Goal: Task Accomplishment & Management: Manage account settings

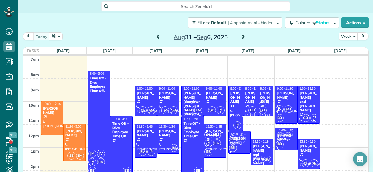
scroll to position [2, 2]
click at [242, 37] on span at bounding box center [243, 37] width 6 height 5
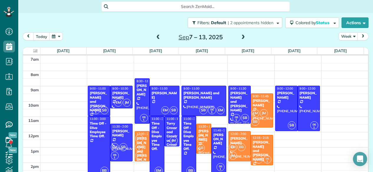
click at [253, 146] on div "[PERSON_NAME] and [PERSON_NAME]" at bounding box center [262, 150] width 19 height 21
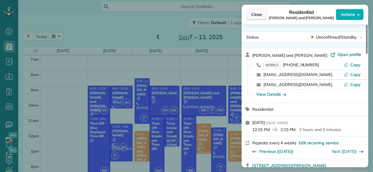
click at [254, 14] on span "Close" at bounding box center [256, 14] width 11 height 6
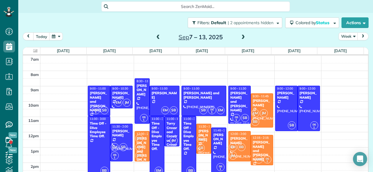
click at [242, 36] on span at bounding box center [243, 37] width 6 height 5
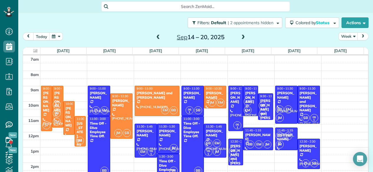
click at [156, 37] on span at bounding box center [158, 37] width 6 height 5
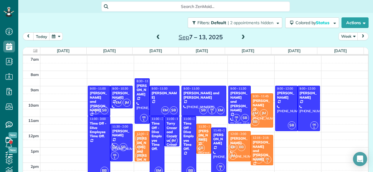
click at [155, 37] on span at bounding box center [158, 37] width 6 height 5
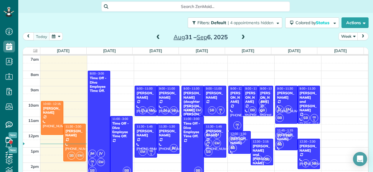
click at [240, 38] on span at bounding box center [243, 37] width 6 height 5
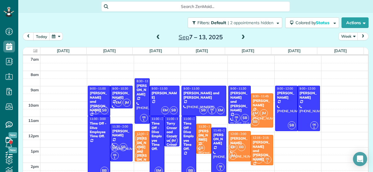
click at [243, 38] on span at bounding box center [243, 37] width 6 height 5
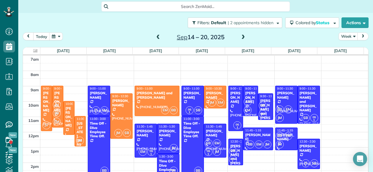
click at [241, 38] on span at bounding box center [243, 37] width 6 height 5
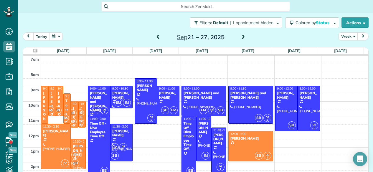
click at [242, 39] on span at bounding box center [243, 37] width 6 height 5
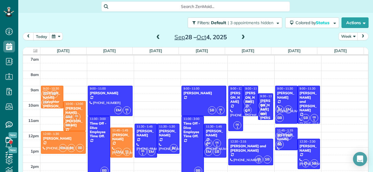
click at [242, 39] on span at bounding box center [243, 37] width 6 height 5
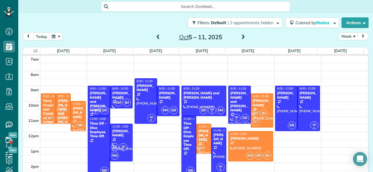
click at [242, 39] on span at bounding box center [243, 37] width 6 height 5
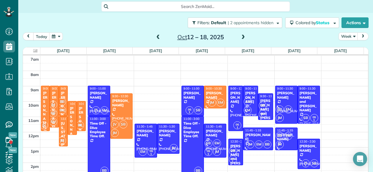
click at [155, 36] on span at bounding box center [158, 37] width 6 height 5
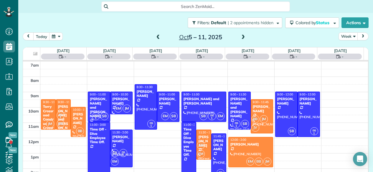
click at [155, 36] on span at bounding box center [158, 37] width 6 height 5
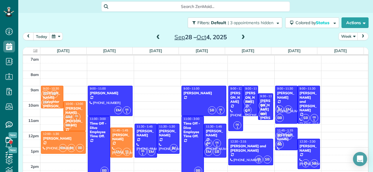
click at [155, 36] on span at bounding box center [158, 37] width 6 height 5
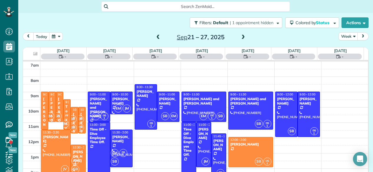
click at [155, 36] on span at bounding box center [158, 37] width 6 height 5
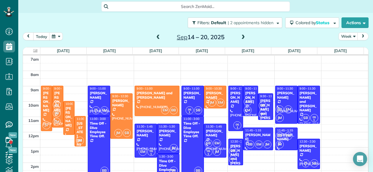
click at [155, 36] on span at bounding box center [158, 37] width 6 height 5
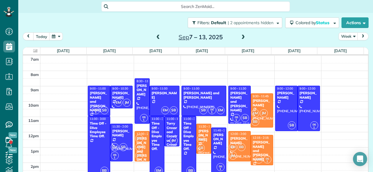
click at [155, 36] on span at bounding box center [158, 37] width 6 height 5
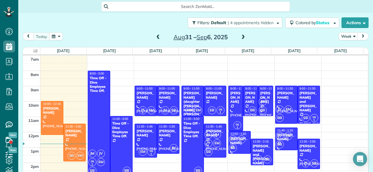
click at [155, 36] on span at bounding box center [158, 37] width 6 height 5
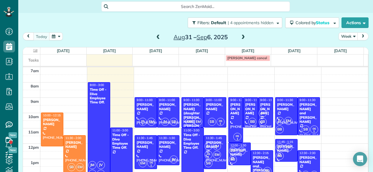
click at [241, 35] on span at bounding box center [243, 37] width 6 height 5
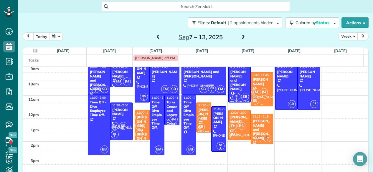
scroll to position [34, 0]
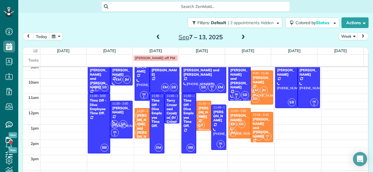
click at [240, 38] on span at bounding box center [243, 37] width 6 height 5
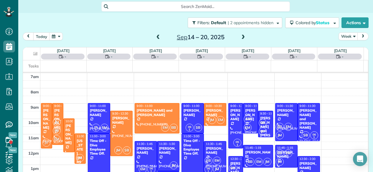
scroll to position [0, 0]
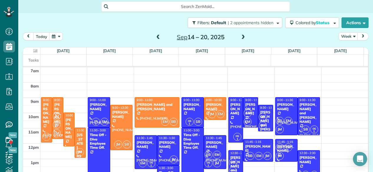
click at [155, 37] on span at bounding box center [158, 37] width 6 height 5
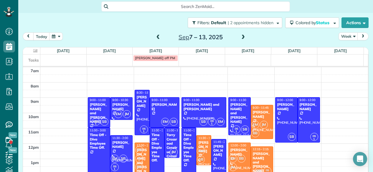
click at [155, 37] on span at bounding box center [158, 37] width 6 height 5
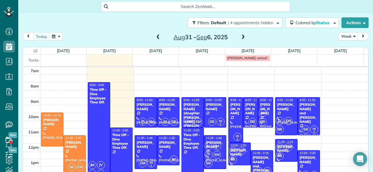
click at [155, 37] on span at bounding box center [158, 37] width 6 height 5
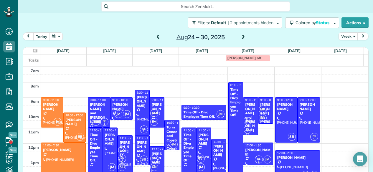
click at [155, 37] on span at bounding box center [158, 37] width 6 height 5
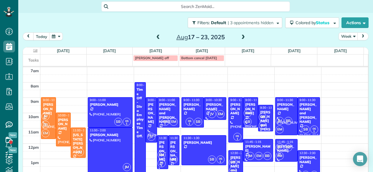
click at [155, 37] on span at bounding box center [158, 37] width 6 height 5
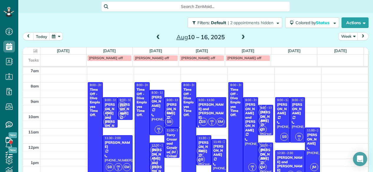
click at [155, 37] on span at bounding box center [158, 37] width 6 height 5
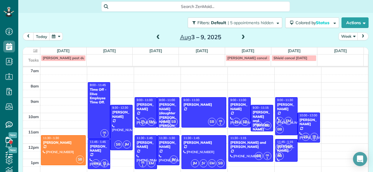
click at [243, 36] on span at bounding box center [243, 37] width 6 height 5
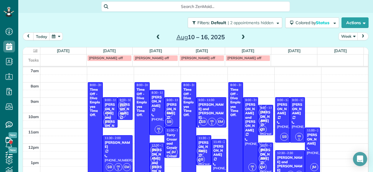
click at [243, 38] on span at bounding box center [243, 37] width 6 height 5
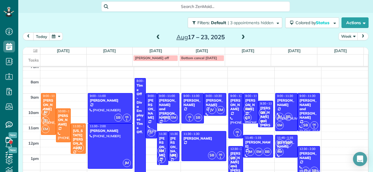
scroll to position [5, 0]
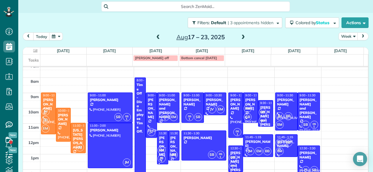
click at [242, 34] on span at bounding box center [243, 37] width 6 height 9
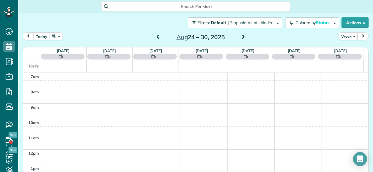
click at [242, 34] on span at bounding box center [243, 37] width 6 height 9
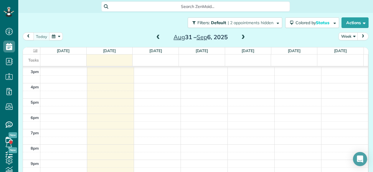
scroll to position [150, 0]
click at [156, 38] on span at bounding box center [158, 37] width 6 height 5
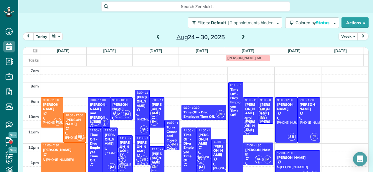
click at [240, 39] on span at bounding box center [243, 37] width 6 height 5
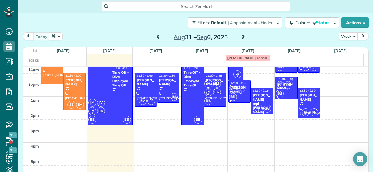
scroll to position [133, 0]
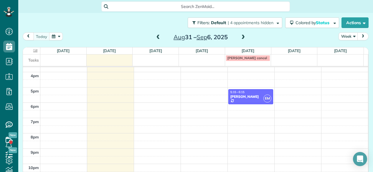
drag, startPoint x: 261, startPoint y: 135, endPoint x: 260, endPoint y: 67, distance: 68.4
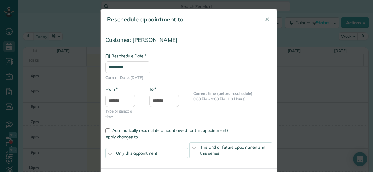
type input "**********"
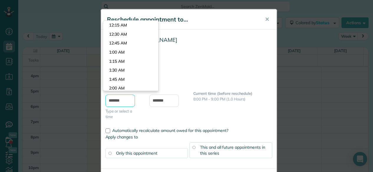
scroll to position [540, 0]
click at [117, 95] on input "*******" at bounding box center [119, 101] width 29 height 12
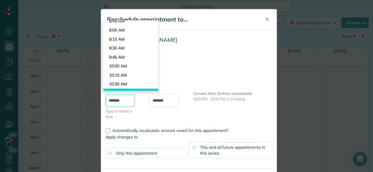
scroll to position [309, 0]
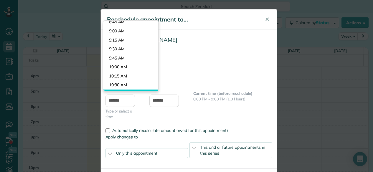
type input "*******"
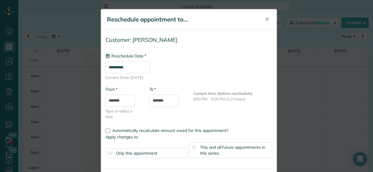
click at [140, 30] on body "Dashboard Scheduling Calendar View List View Dispatch View - Weekly scheduling …" at bounding box center [186, 86] width 373 height 172
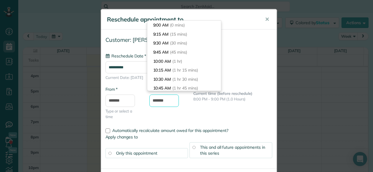
click at [156, 101] on input "*******" at bounding box center [163, 101] width 29 height 12
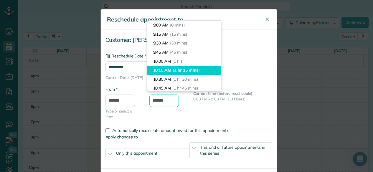
scroll to position [35, 0]
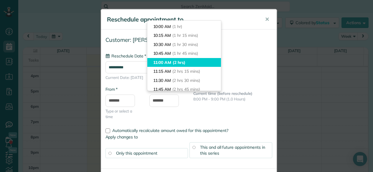
type input "********"
click at [180, 60] on span "(2 hrs)" at bounding box center [179, 62] width 13 height 5
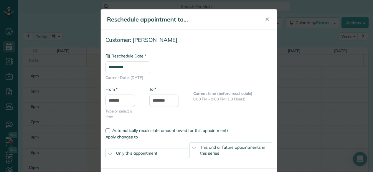
click at [220, 152] on div "This and all future appointments in this series" at bounding box center [230, 150] width 83 height 16
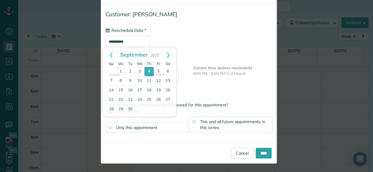
click at [113, 38] on input "**********" at bounding box center [127, 42] width 45 height 12
click at [111, 54] on link "Prev" at bounding box center [111, 54] width 16 height 15
click at [111, 116] on link "31" at bounding box center [111, 118] width 9 height 9
type input "**********"
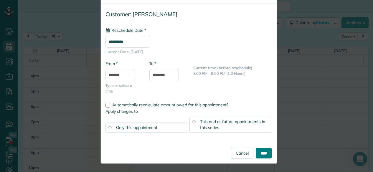
click at [263, 157] on input "****" at bounding box center [264, 153] width 16 height 11
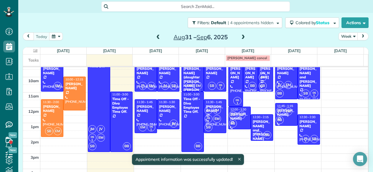
scroll to position [37, 0]
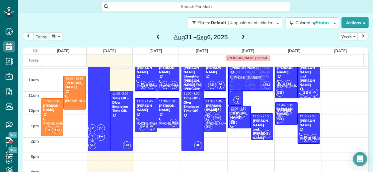
drag, startPoint x: 53, startPoint y: 79, endPoint x: 236, endPoint y: 80, distance: 182.7
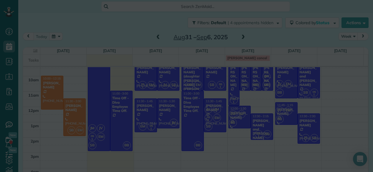
scroll to position [0, 0]
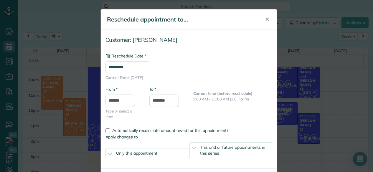
type input "**********"
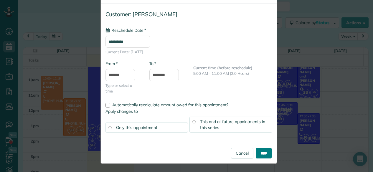
click at [265, 156] on input "****" at bounding box center [264, 153] width 16 height 11
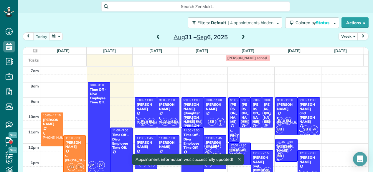
scroll to position [11, 0]
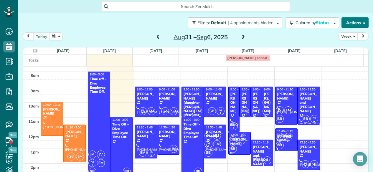
click at [344, 24] on button "Actions" at bounding box center [355, 22] width 27 height 11
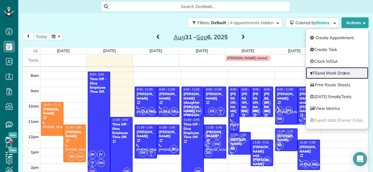
click at [323, 71] on link "Send Work Orders" at bounding box center [337, 73] width 62 height 12
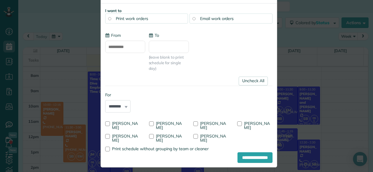
scroll to position [0, 0]
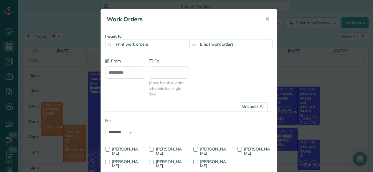
type input "**********"
click at [218, 43] on span "Email work orders" at bounding box center [217, 44] width 34 height 5
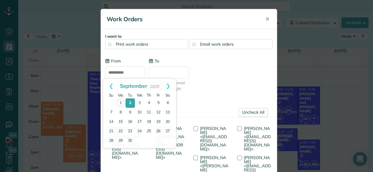
click at [121, 69] on input "**********" at bounding box center [125, 72] width 40 height 12
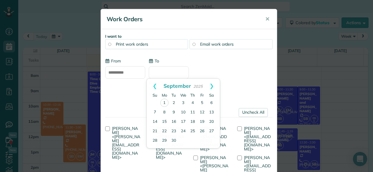
click at [159, 73] on input "To" at bounding box center [169, 72] width 40 height 12
click at [204, 100] on link "5" at bounding box center [201, 102] width 9 height 9
type input "**********"
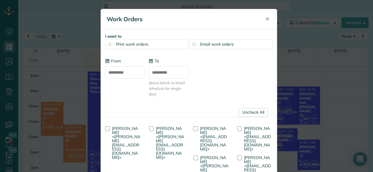
click at [248, 110] on link "Uncheck All" at bounding box center [253, 112] width 29 height 9
click at [210, 130] on span "[PERSON_NAME] <[EMAIL_ADDRESS][DOMAIN_NAME]>" at bounding box center [213, 139] width 27 height 26
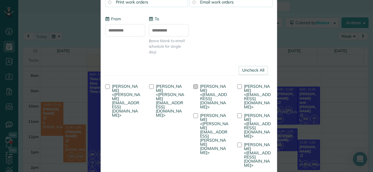
scroll to position [42, 0]
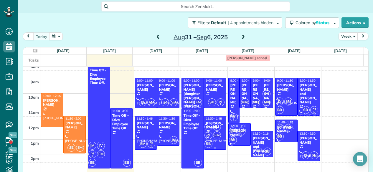
scroll to position [19, 0]
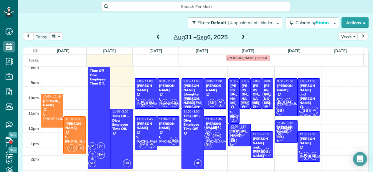
click at [240, 37] on span at bounding box center [243, 37] width 6 height 5
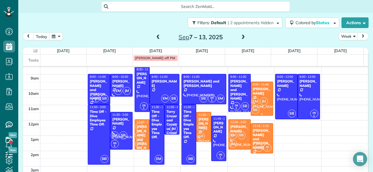
scroll to position [23, 0]
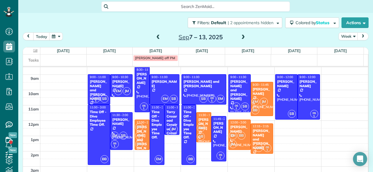
click at [156, 37] on span at bounding box center [158, 37] width 6 height 5
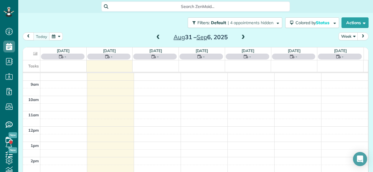
scroll to position [0, 0]
